Goal: Task Accomplishment & Management: Use online tool/utility

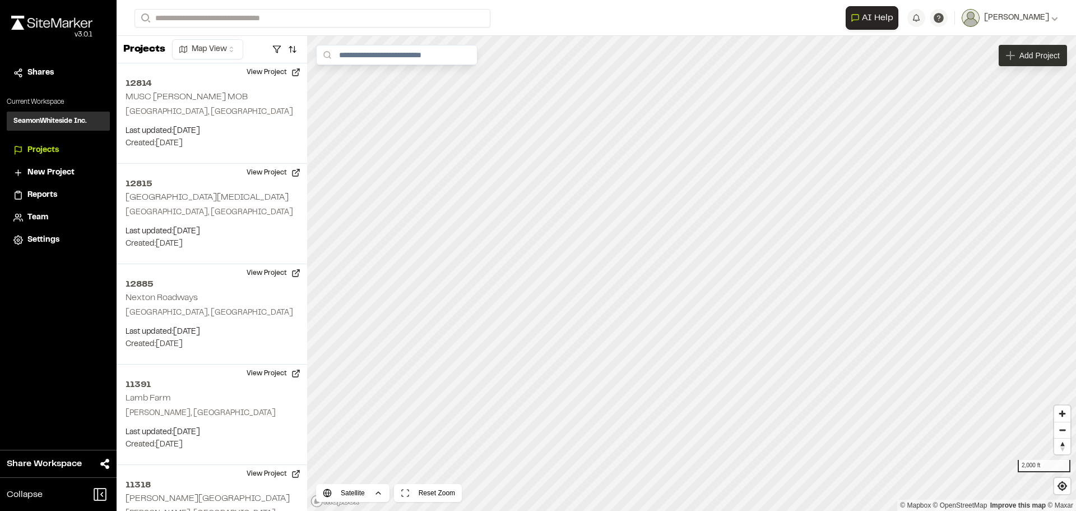
click at [1031, 60] on span "Add Project" at bounding box center [1040, 55] width 40 height 11
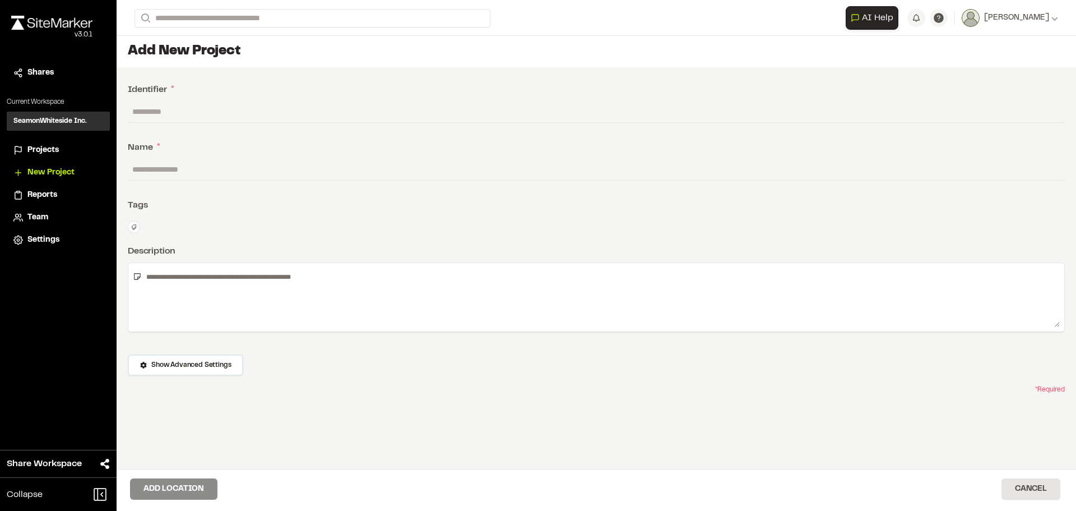
click at [159, 108] on input "text" at bounding box center [596, 111] width 937 height 21
type input "*******"
click at [176, 164] on input "text" at bounding box center [596, 169] width 937 height 21
type input "****"
click at [178, 489] on button "Add Location" at bounding box center [173, 488] width 87 height 21
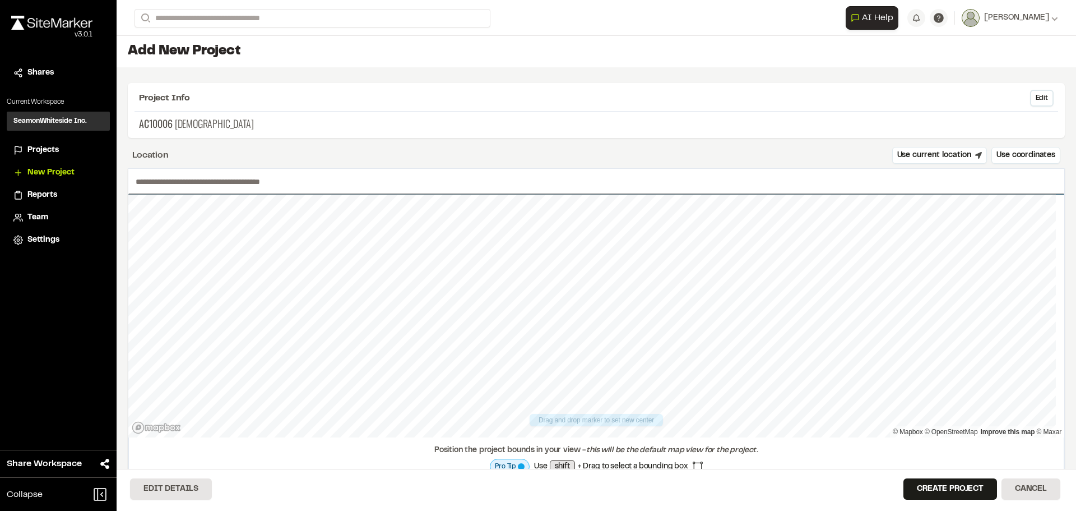
click at [187, 183] on input "text" at bounding box center [596, 182] width 936 height 26
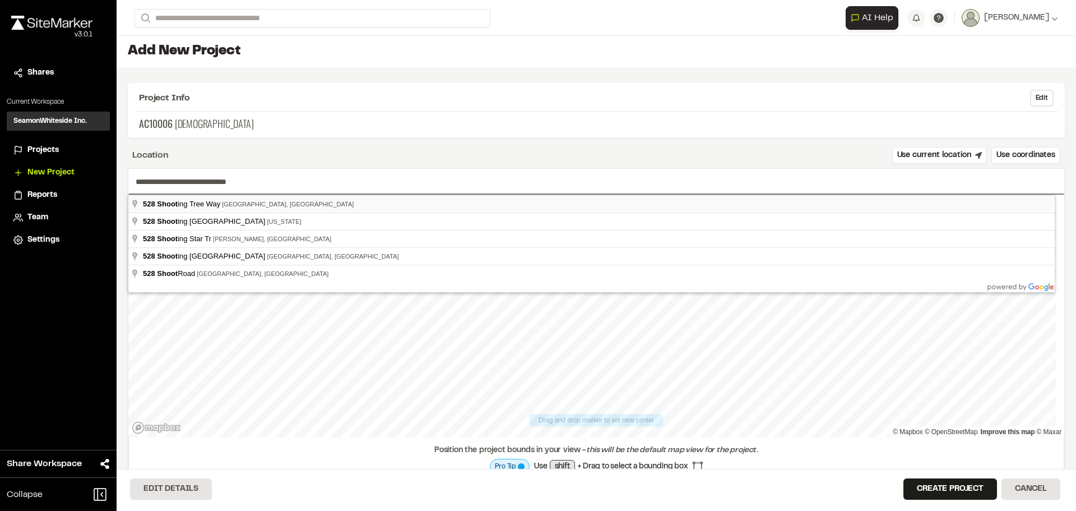
type input "**********"
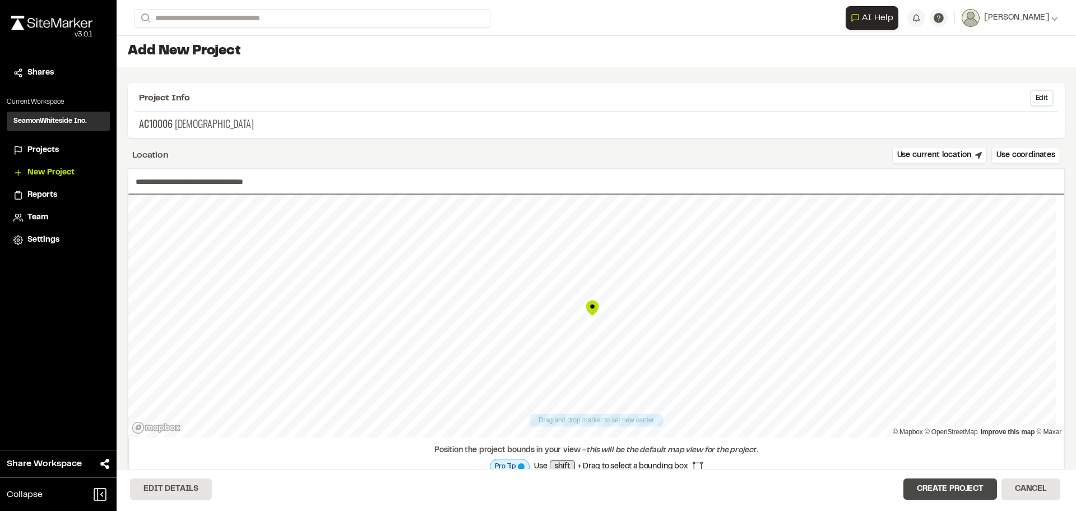
click at [931, 489] on button "Create Project" at bounding box center [951, 488] width 94 height 21
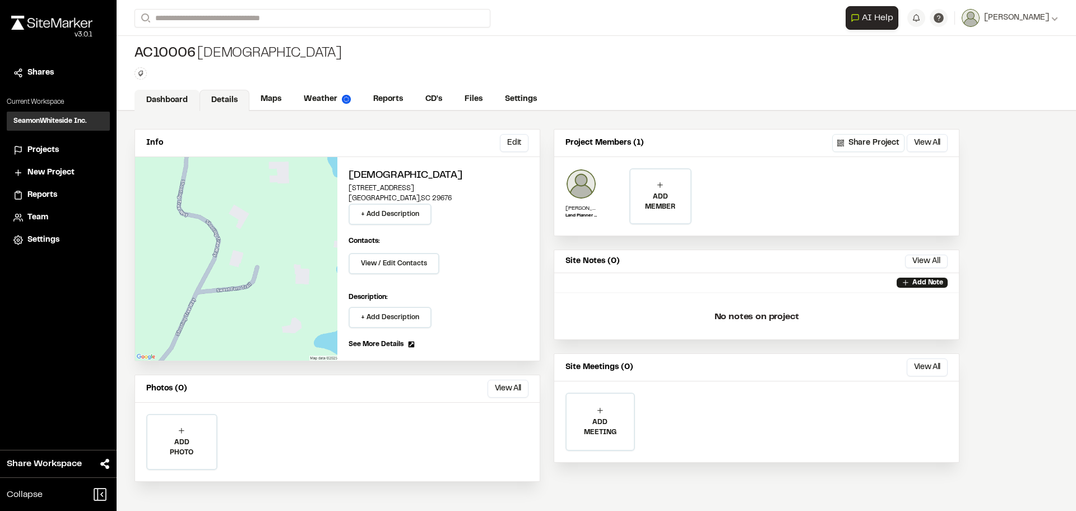
click at [163, 99] on link "Dashboard" at bounding box center [167, 100] width 65 height 21
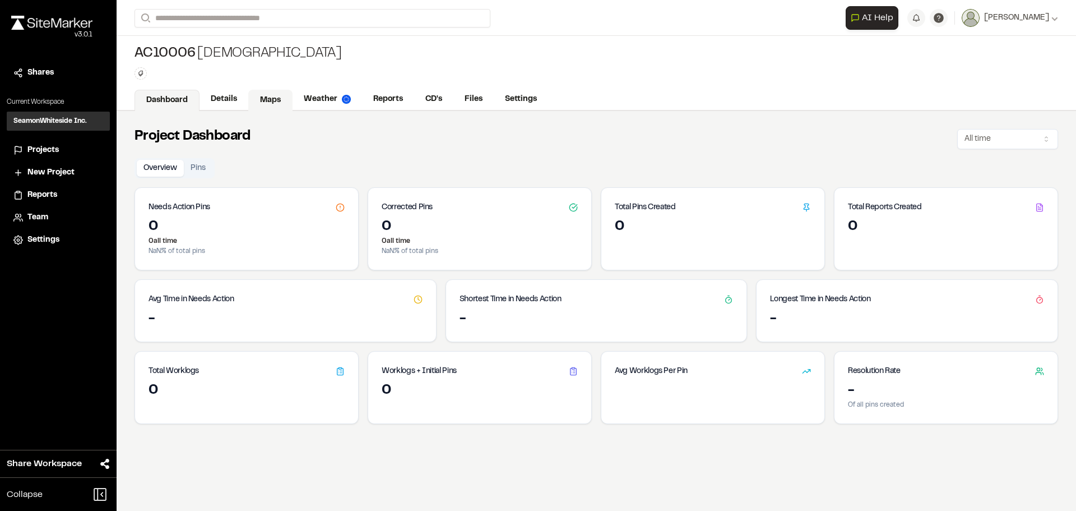
click at [265, 101] on link "Maps" at bounding box center [270, 100] width 44 height 21
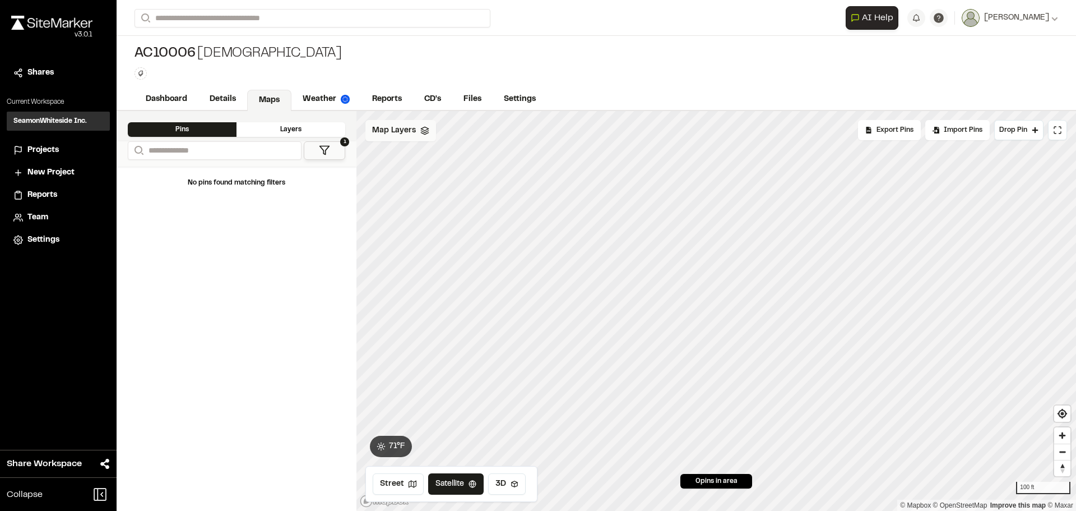
click at [398, 135] on span "Map Layers" at bounding box center [394, 130] width 44 height 12
click at [427, 131] on html "Close sidebar v 3.0.1 Shares Current Workspace SeamonWhiteside Inc. SI Projects…" at bounding box center [538, 255] width 1076 height 511
click at [399, 162] on link "Add Layer" at bounding box center [407, 154] width 84 height 19
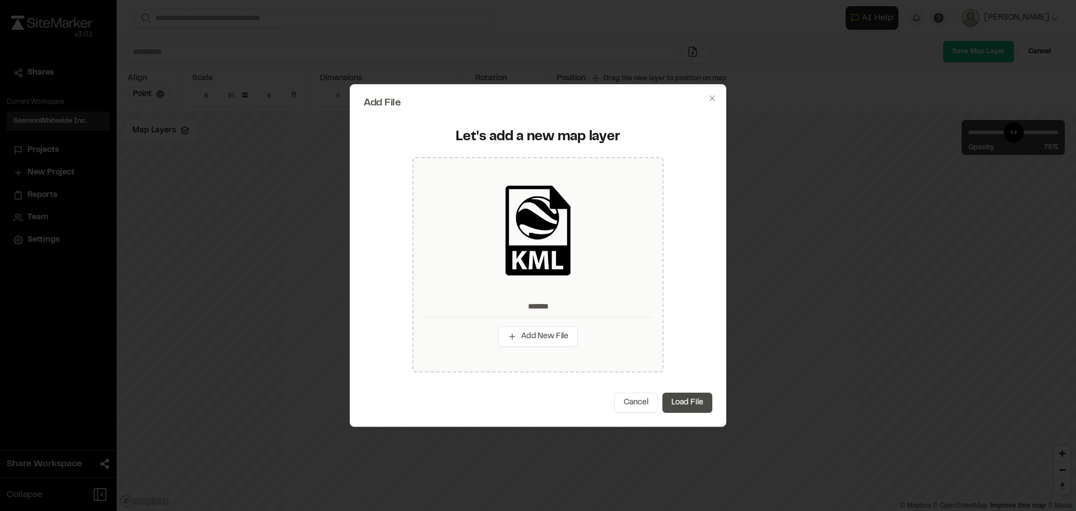
click at [675, 396] on button "Load File" at bounding box center [688, 402] width 50 height 20
type input "*******"
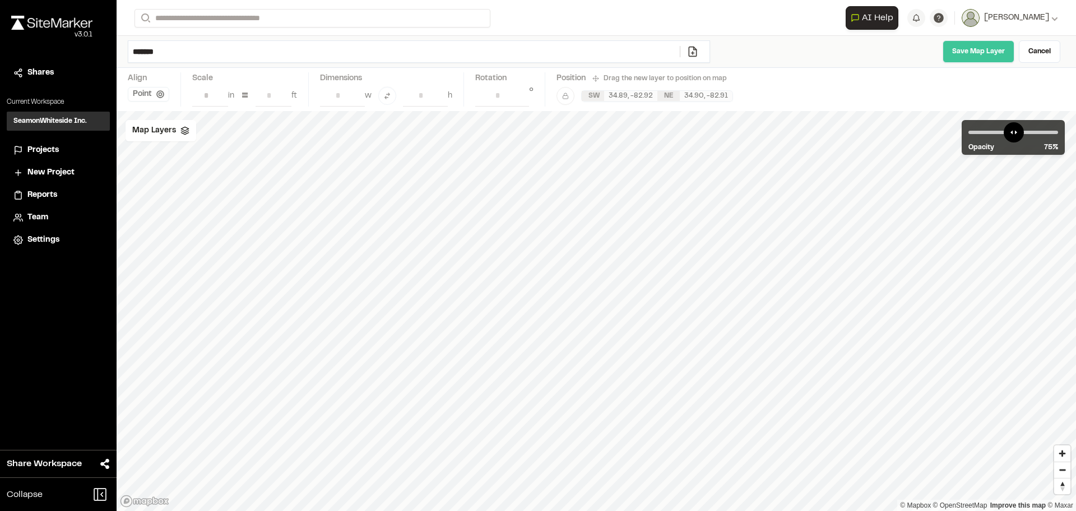
click at [980, 46] on link "Save Map Layer" at bounding box center [979, 51] width 72 height 22
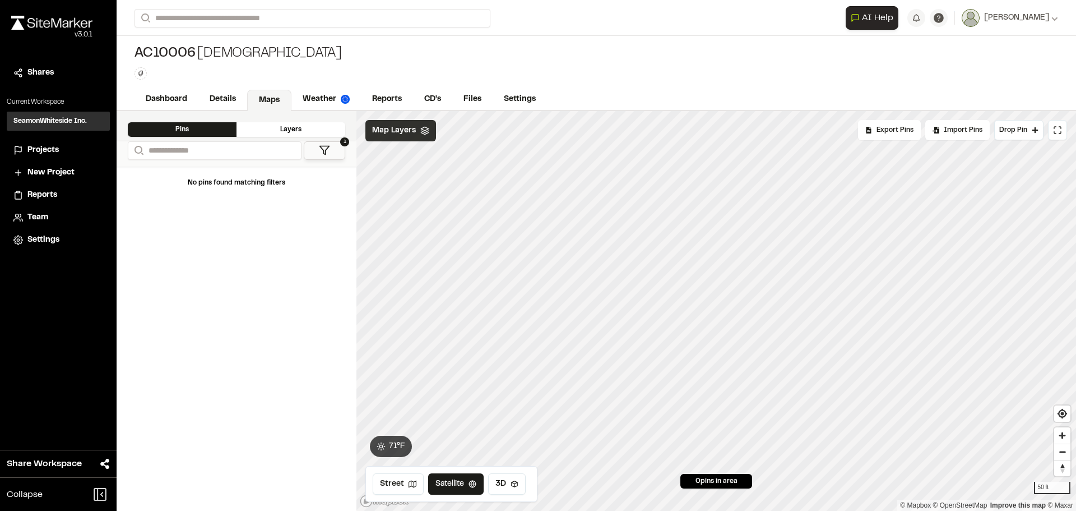
click at [388, 134] on span "Map Layers" at bounding box center [394, 130] width 44 height 12
click at [400, 154] on div "All Layers" at bounding box center [425, 155] width 121 height 21
click at [455, 137] on html "Close sidebar v 3.0.1 Shares Current Workspace SeamonWhiteside Inc. SI Projects…" at bounding box center [538, 255] width 1076 height 511
click at [424, 156] on link "Add Layer" at bounding box center [424, 154] width 84 height 19
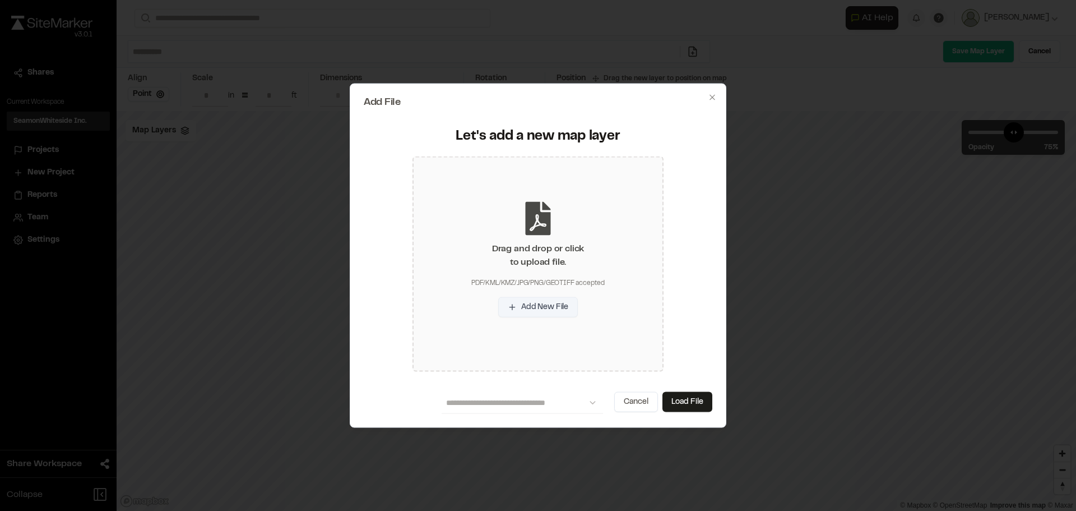
click at [537, 310] on button "Add New File" at bounding box center [538, 307] width 80 height 20
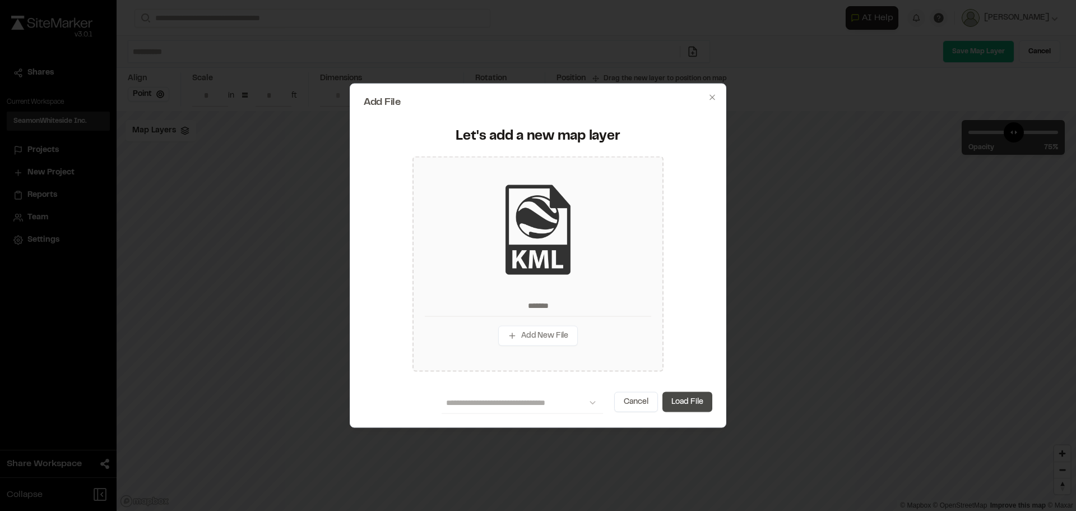
click at [698, 405] on button "Load File" at bounding box center [688, 402] width 50 height 20
type input "*******"
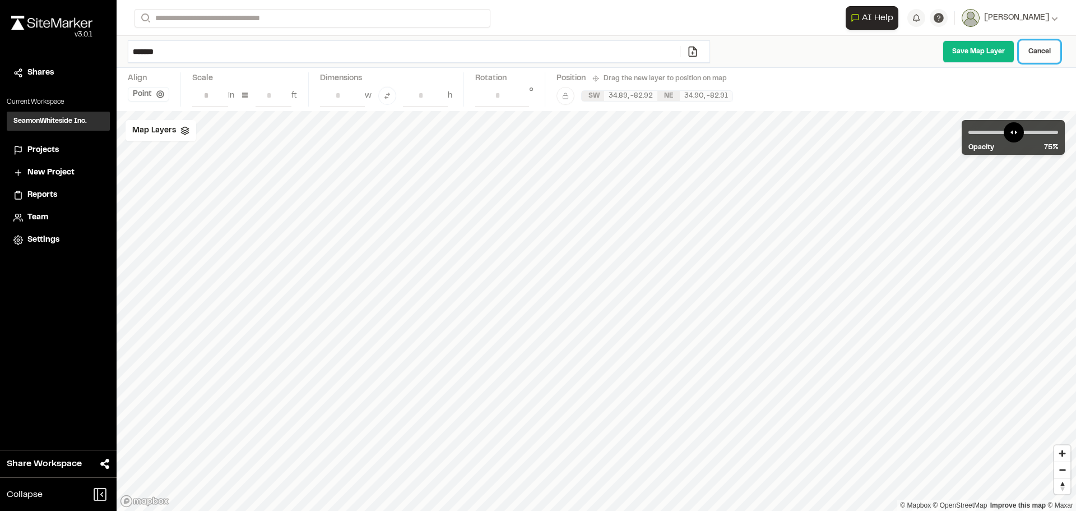
click at [1043, 54] on link "Cancel" at bounding box center [1039, 51] width 41 height 22
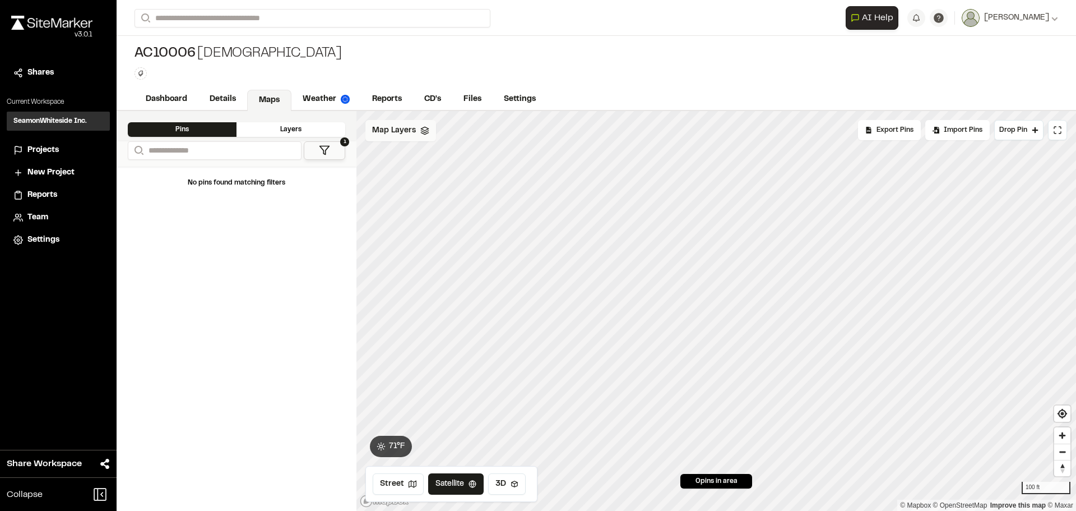
click at [420, 135] on div "Map Layers" at bounding box center [400, 130] width 71 height 21
click at [454, 129] on html "Close sidebar v 3.0.1 Shares Current Workspace SeamonWhiteside Inc. SI Projects…" at bounding box center [538, 255] width 1076 height 511
click at [429, 155] on link "Add Layer" at bounding box center [424, 154] width 84 height 19
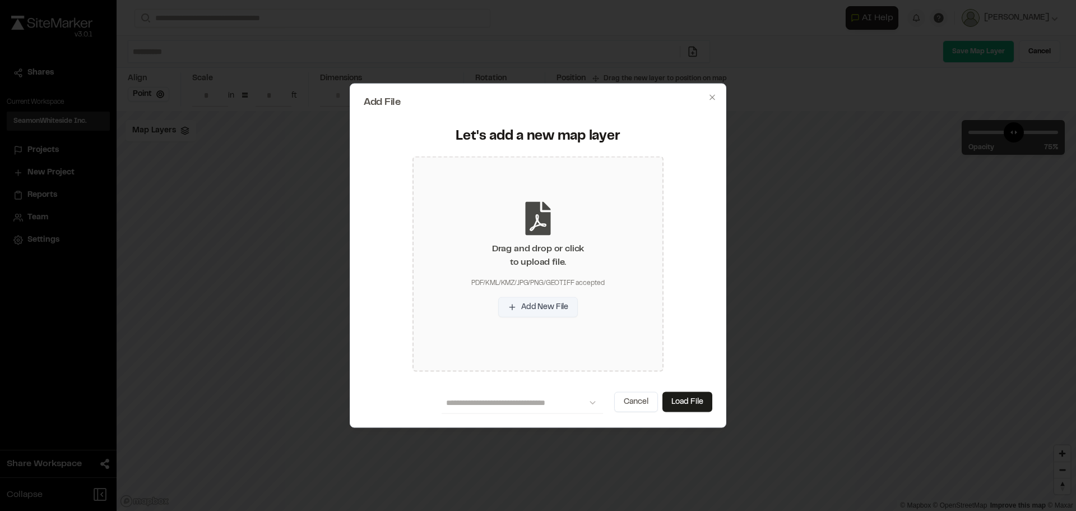
click at [545, 309] on button "Add New File" at bounding box center [538, 307] width 80 height 20
click at [690, 406] on button "Load File" at bounding box center [688, 402] width 50 height 20
type input "*"
type input "****"
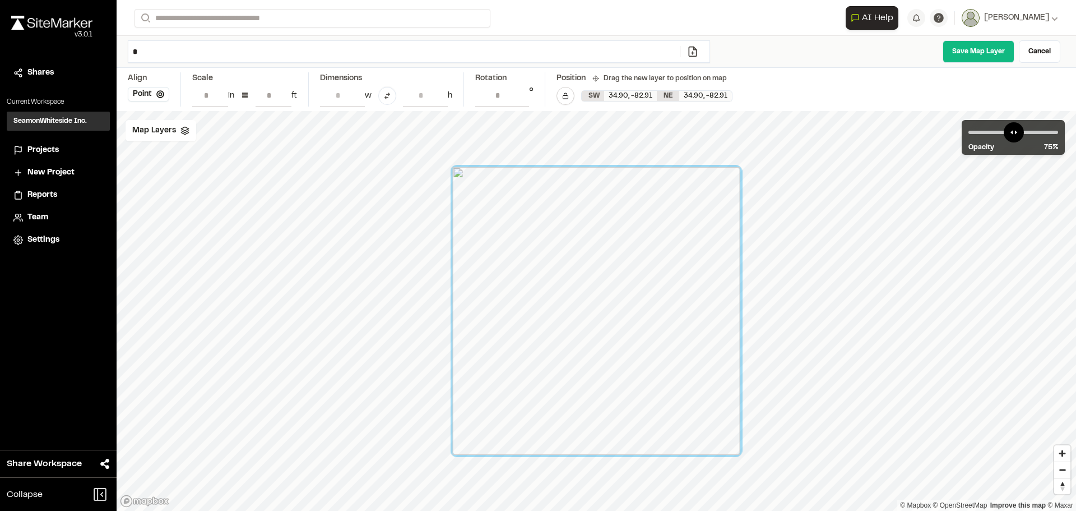
click at [686, 200] on div at bounding box center [597, 311] width 288 height 288
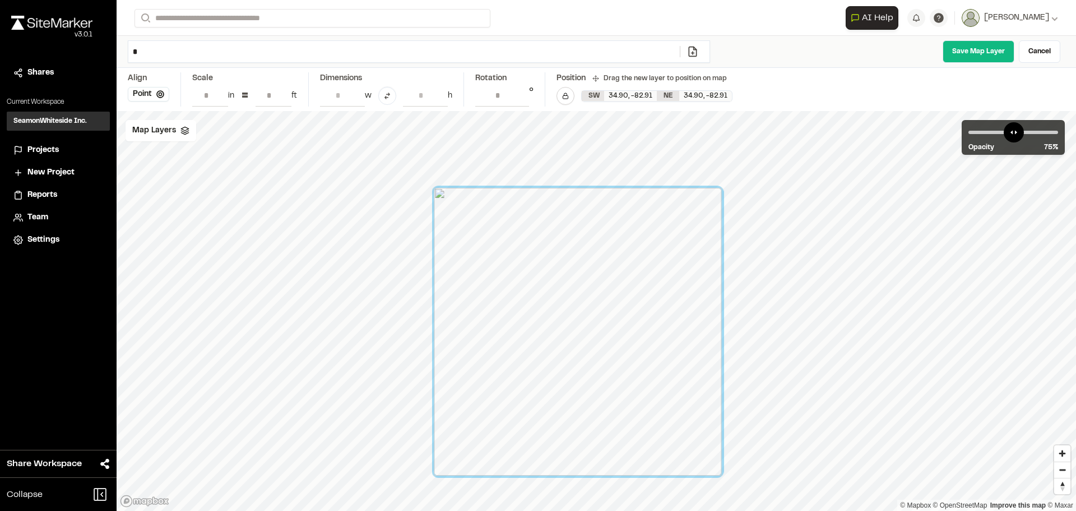
drag, startPoint x: 668, startPoint y: 205, endPoint x: 651, endPoint y: 225, distance: 25.8
click at [651, 225] on div at bounding box center [578, 332] width 288 height 288
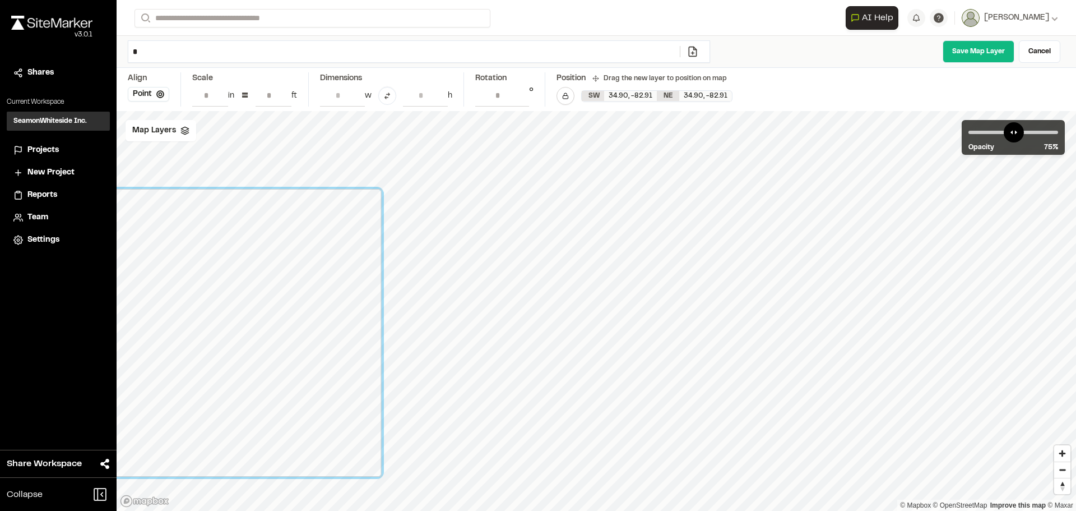
drag, startPoint x: 640, startPoint y: 266, endPoint x: 319, endPoint y: 265, distance: 321.2
click at [319, 265] on div at bounding box center [238, 333] width 288 height 288
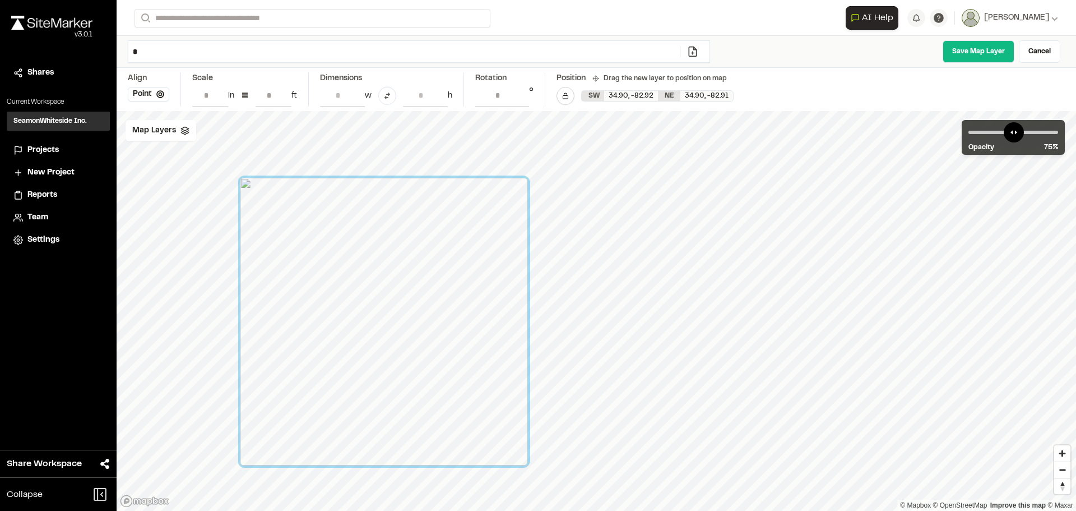
drag, startPoint x: 299, startPoint y: 292, endPoint x: 445, endPoint y: 275, distance: 147.3
click at [445, 280] on div at bounding box center [384, 322] width 288 height 288
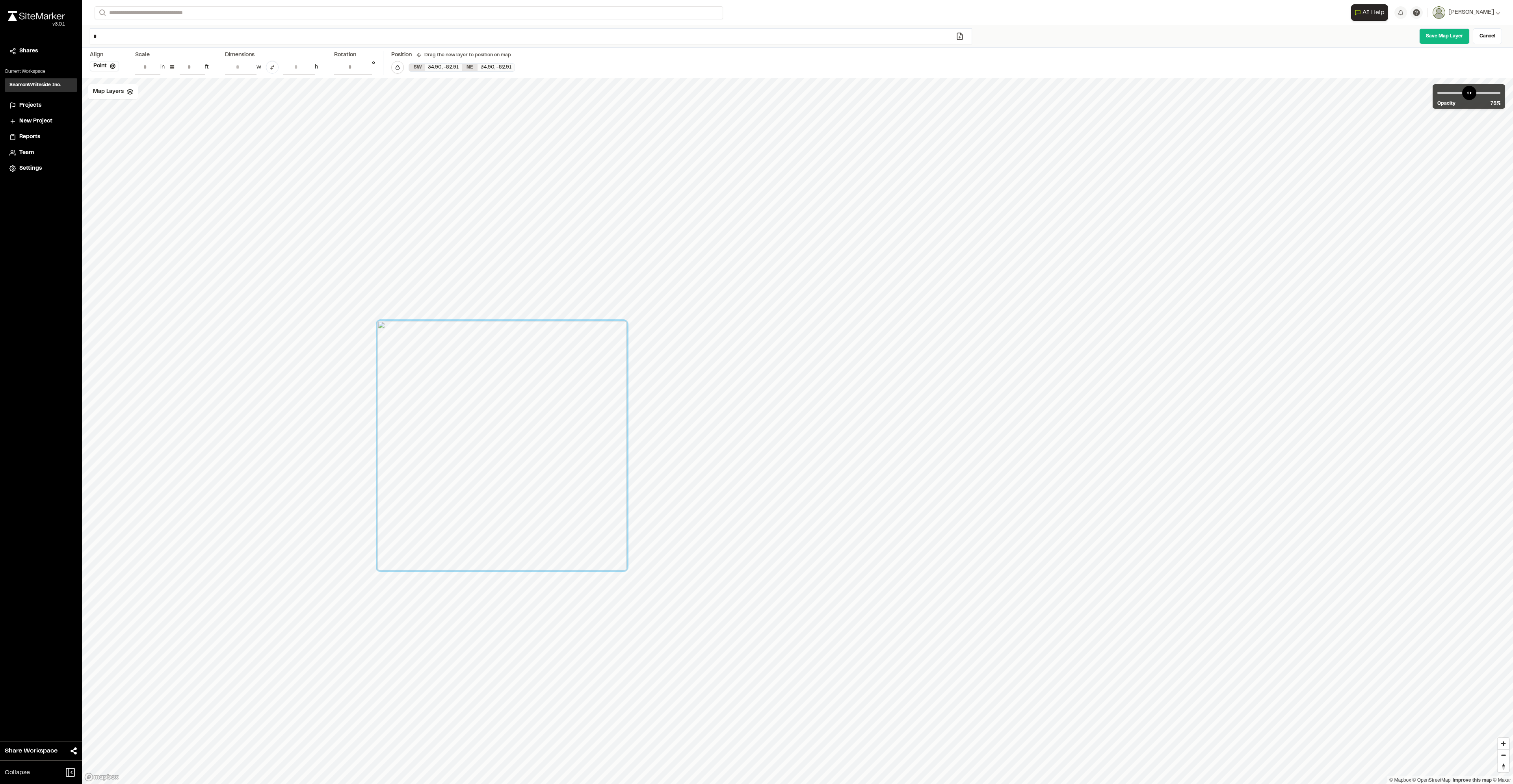
drag, startPoint x: 656, startPoint y: 410, endPoint x: 509, endPoint y: 422, distance: 147.5
click at [509, 358] on div at bounding box center [502, 445] width 249 height 249
click at [96, 63] on button "Point" at bounding box center [104, 66] width 29 height 11
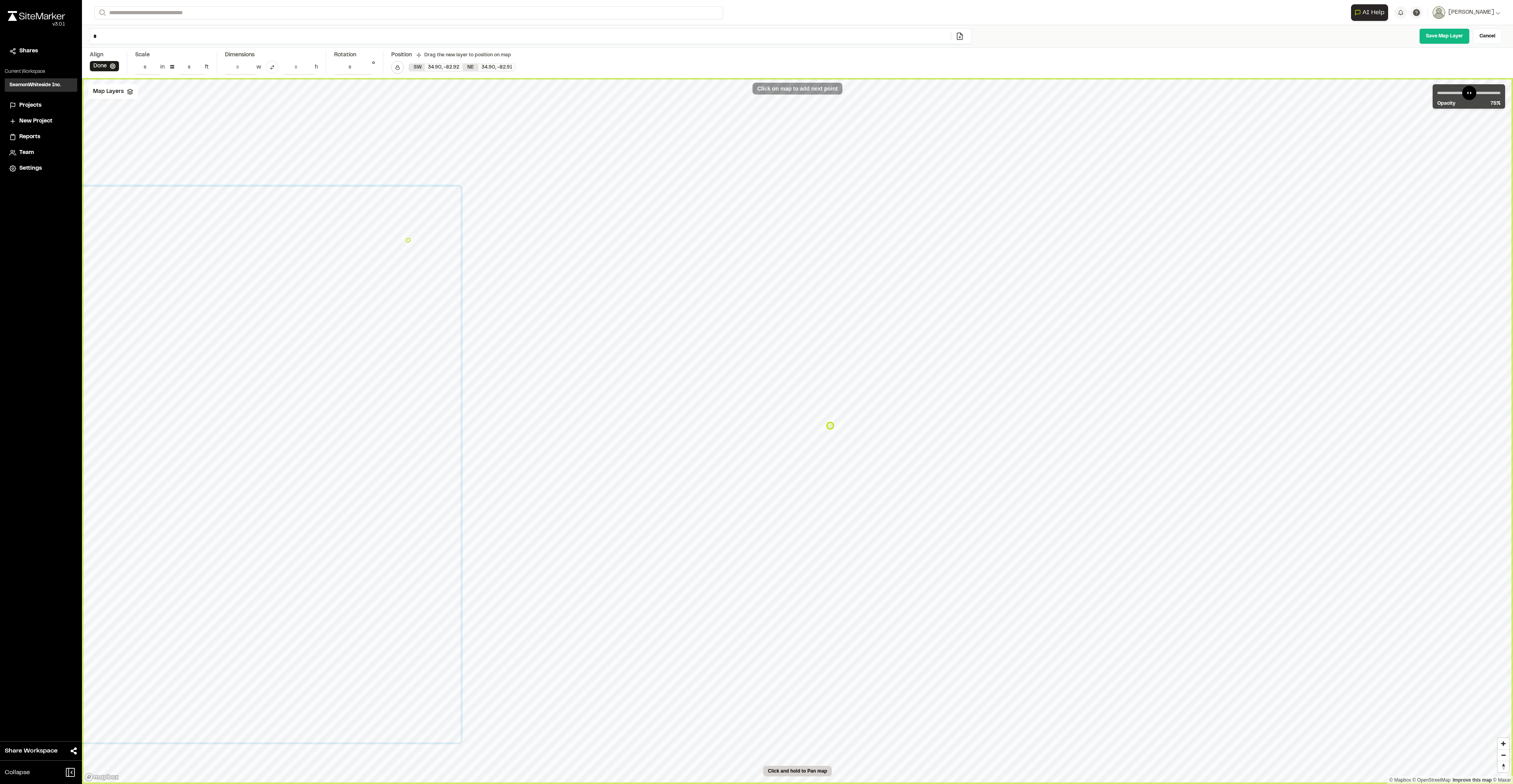
type input "**********"
drag, startPoint x: 1480, startPoint y: 89, endPoint x: 1462, endPoint y: 93, distance: 18.4
type input "**"
click at [756, 93] on input "range" at bounding box center [1469, 93] width 63 height 2
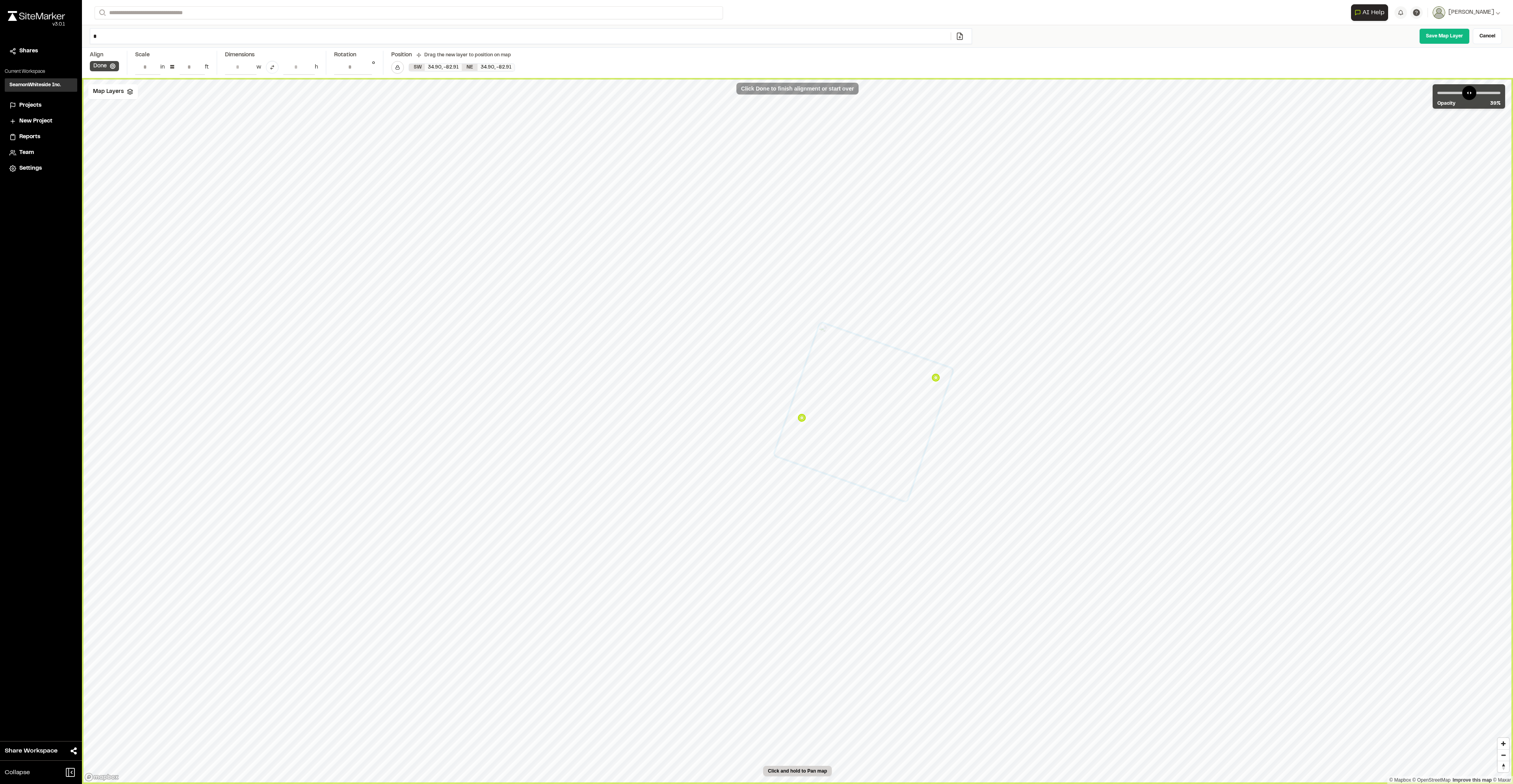
click at [103, 63] on button "Done" at bounding box center [104, 66] width 29 height 11
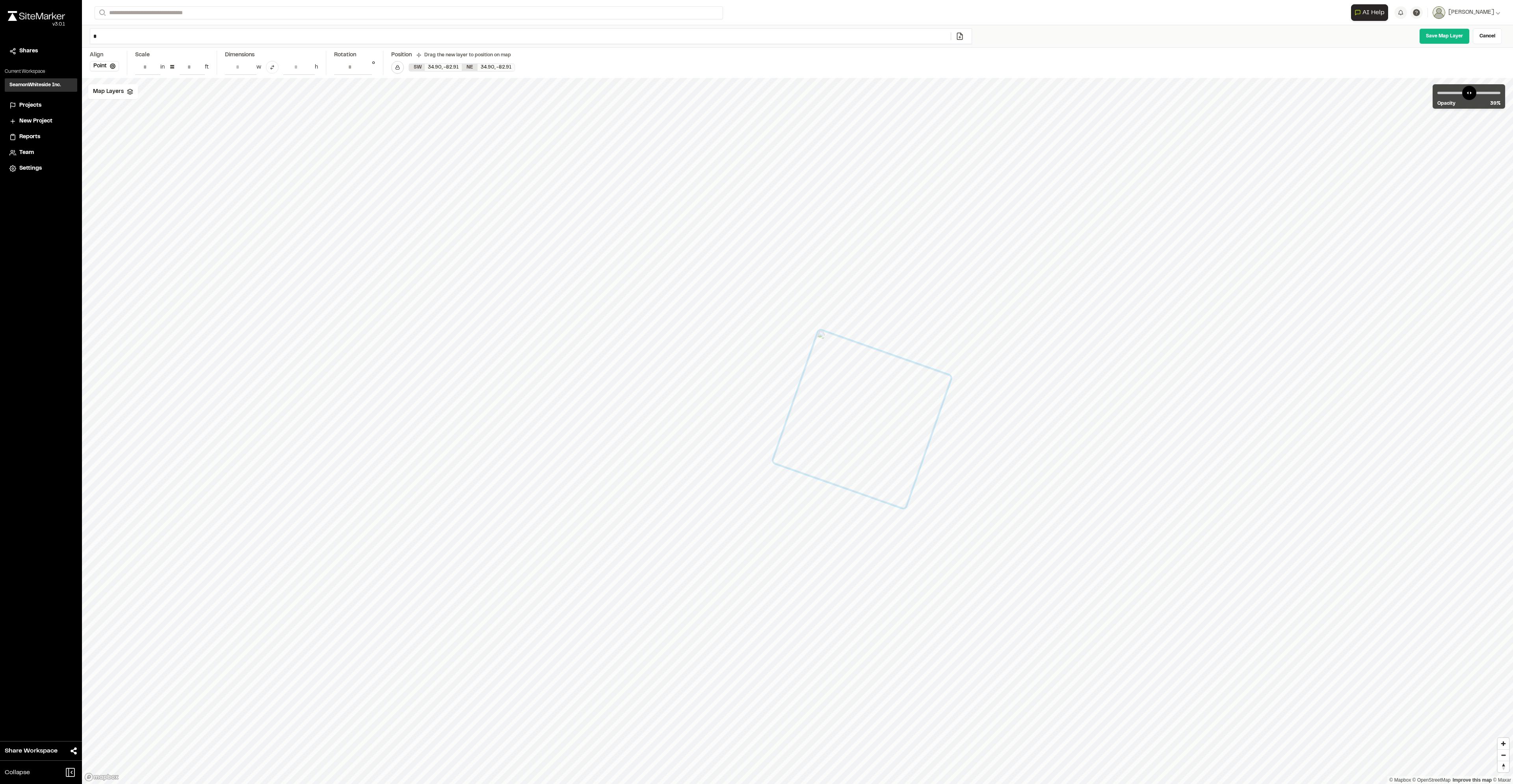
drag, startPoint x: 864, startPoint y: 414, endPoint x: 863, endPoint y: 422, distance: 8.1
click at [756, 358] on div at bounding box center [862, 419] width 179 height 179
click at [756, 40] on link "Save Map Layer" at bounding box center [1444, 36] width 51 height 15
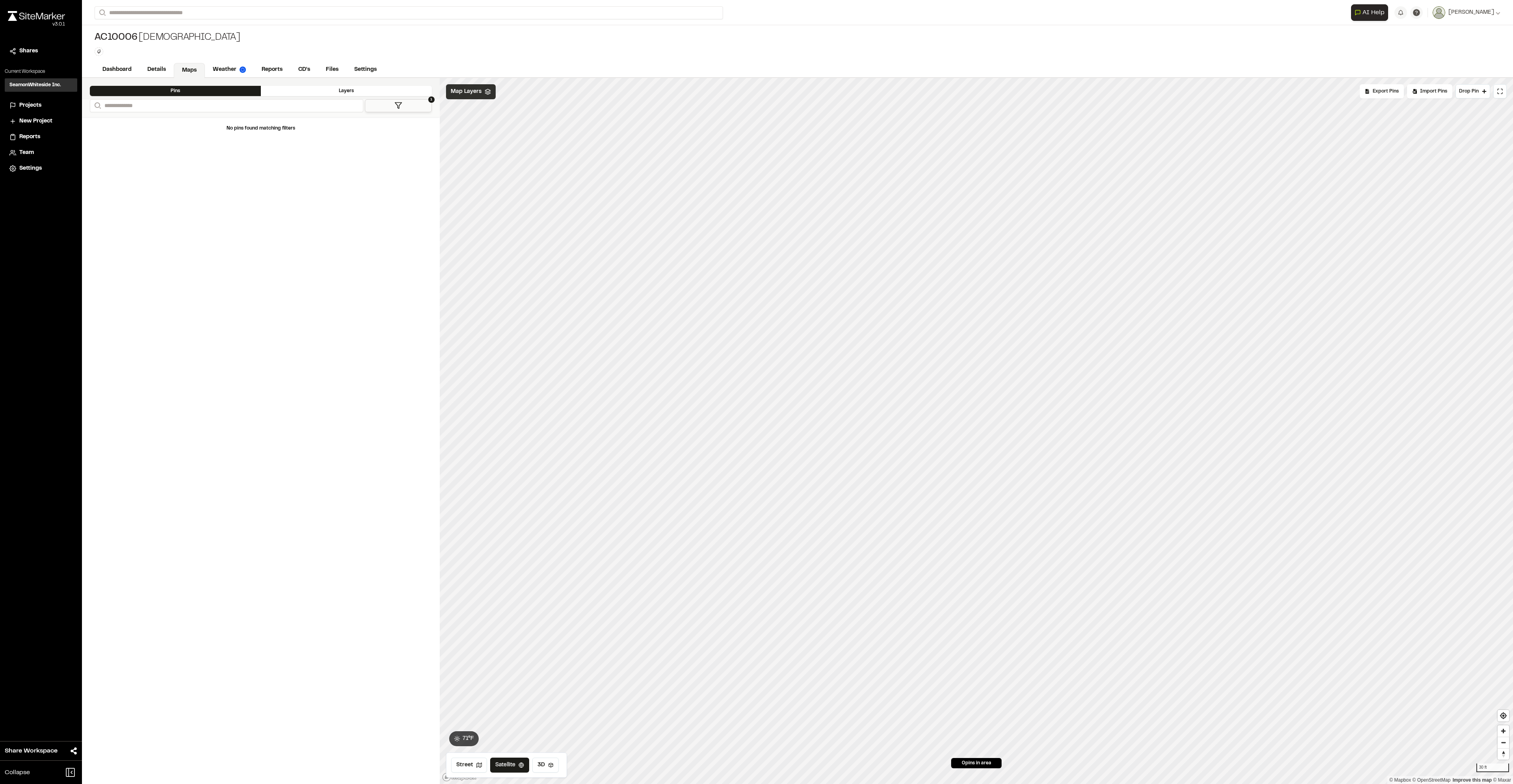
click at [488, 95] on div "Map Layers" at bounding box center [471, 91] width 50 height 15
drag, startPoint x: 543, startPoint y: 157, endPoint x: 506, endPoint y: 154, distance: 37.1
type input "****"
click at [506, 155] on input "range" at bounding box center [500, 156] width 103 height 2
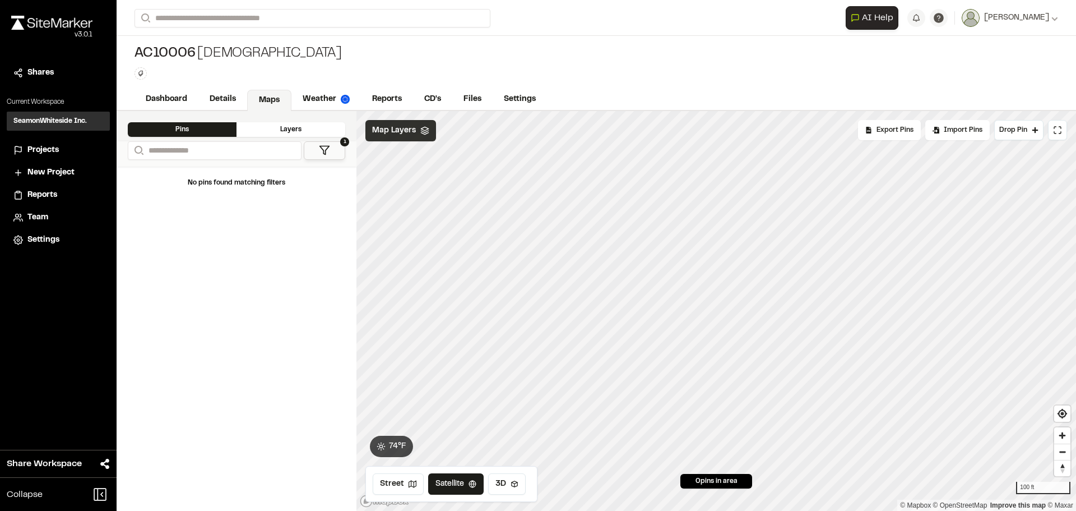
click at [405, 128] on span "Map Layers" at bounding box center [394, 130] width 44 height 12
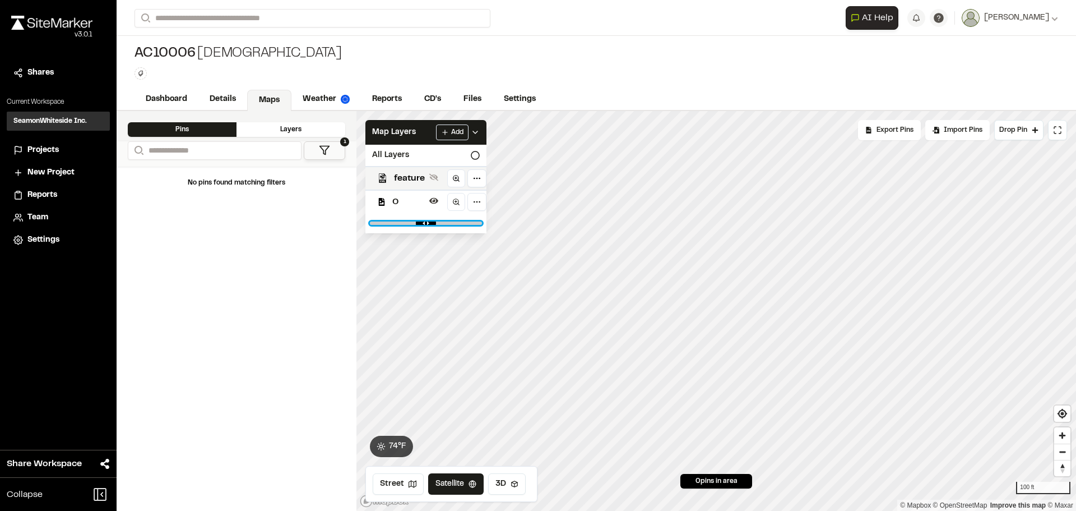
drag, startPoint x: 471, startPoint y: 224, endPoint x: 429, endPoint y: 224, distance: 42.0
type input "****"
click at [429, 224] on input "range" at bounding box center [426, 222] width 112 height 3
click at [397, 164] on div "All Layers" at bounding box center [425, 155] width 121 height 21
click at [397, 174] on span "feature" at bounding box center [409, 178] width 31 height 13
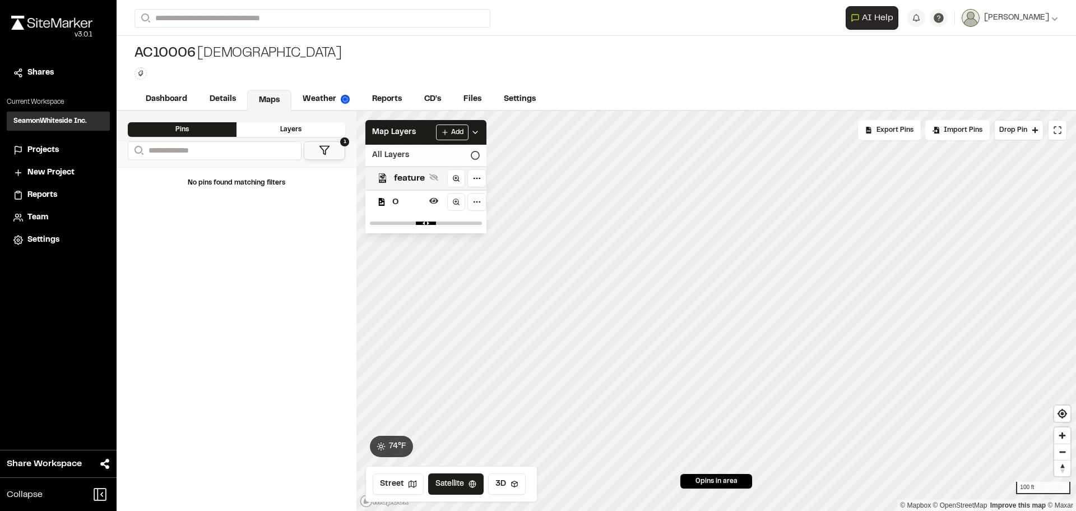
click at [402, 159] on div "All Layers" at bounding box center [425, 155] width 121 height 21
